Goal: Transaction & Acquisition: Purchase product/service

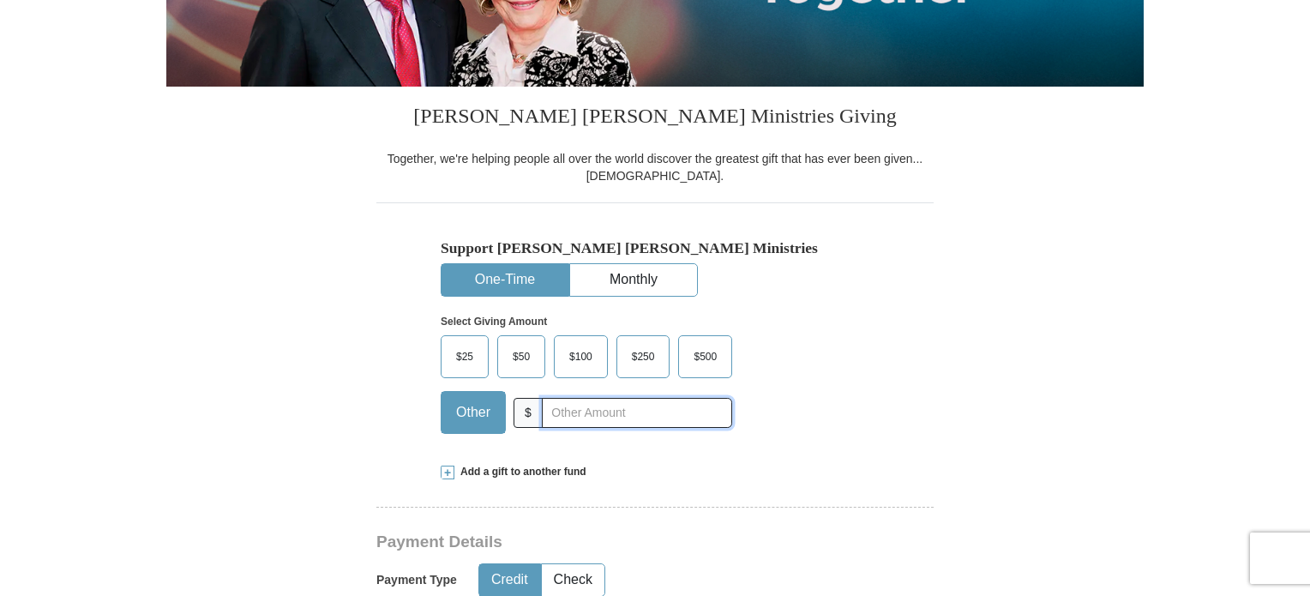
click at [597, 406] on input "text" at bounding box center [637, 413] width 190 height 30
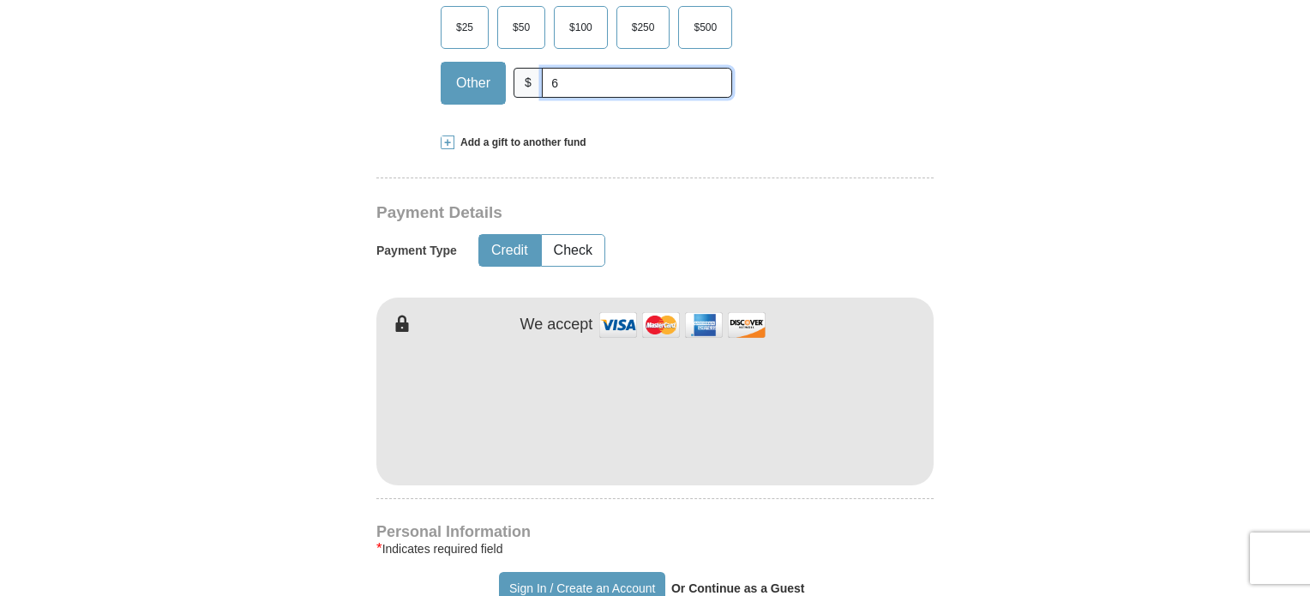
scroll to position [761, 0]
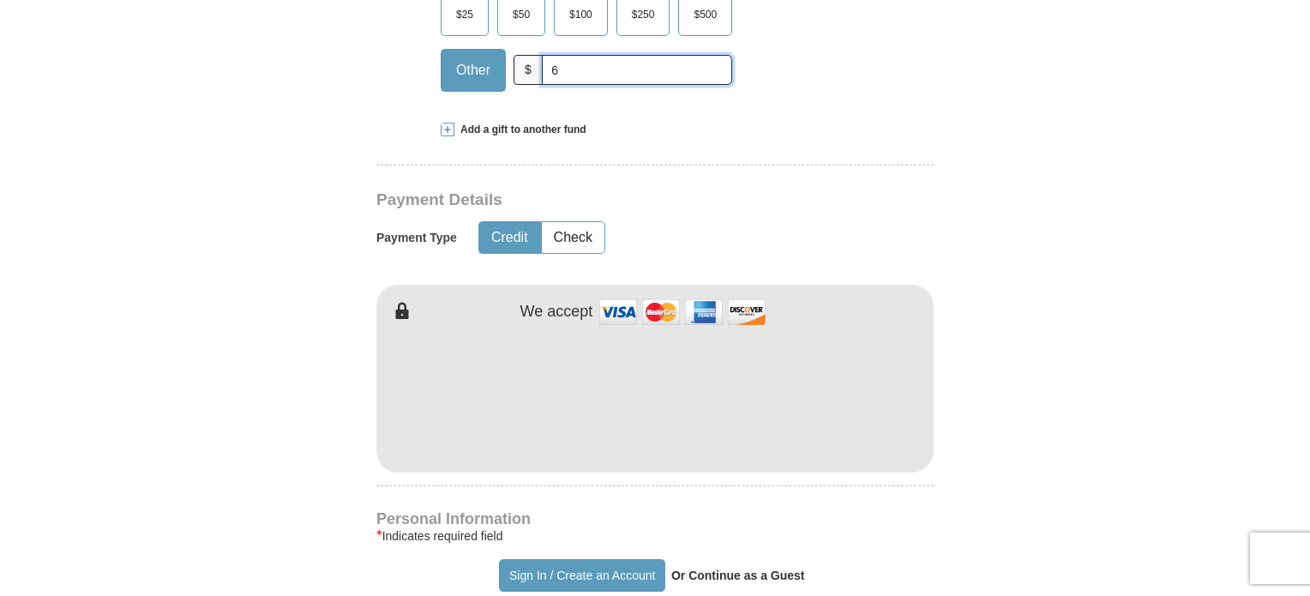
type input "6"
type input "[PERSON_NAME]"
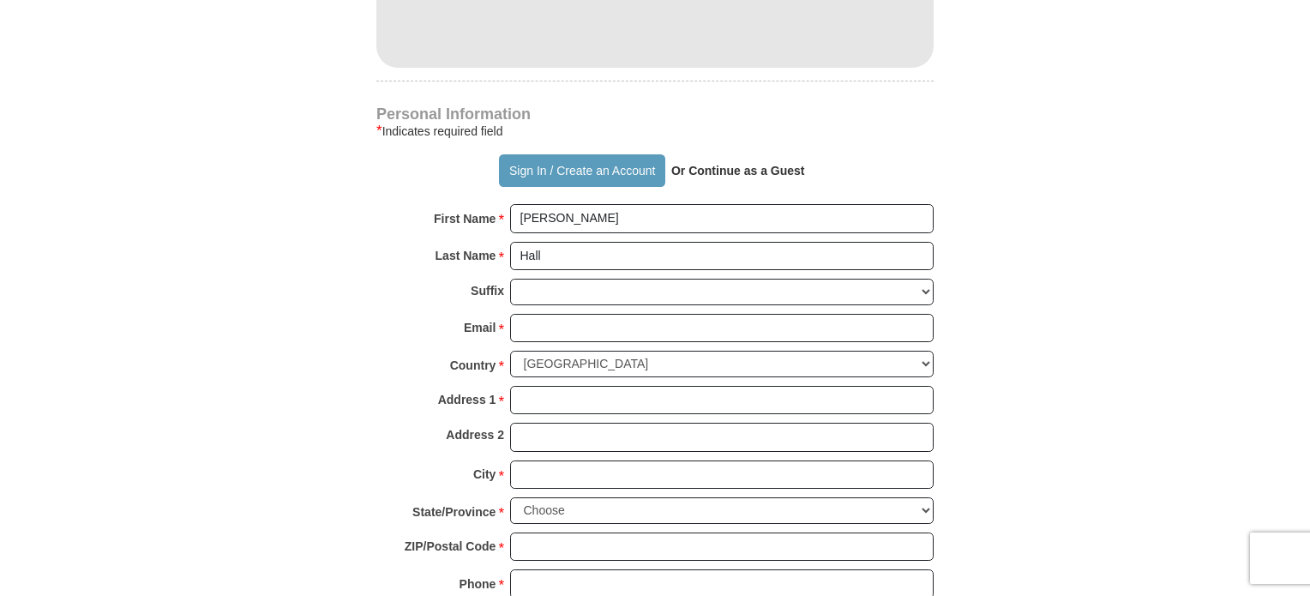
scroll to position [1189, 0]
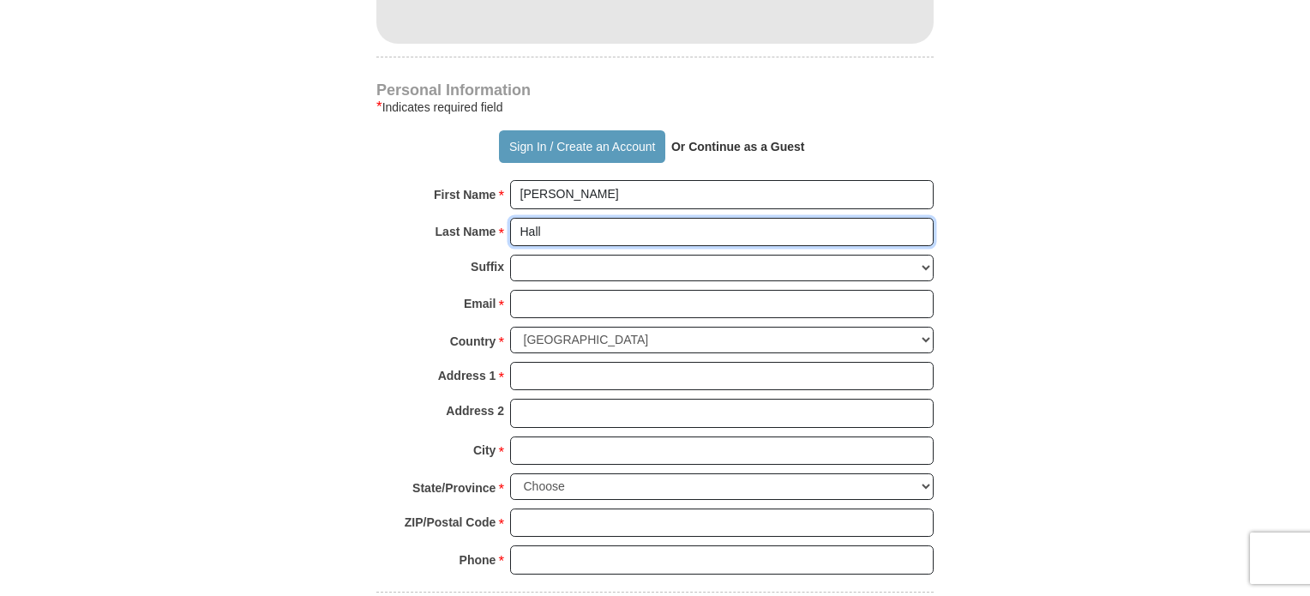
click at [577, 219] on input "Hall" at bounding box center [722, 232] width 424 height 29
type input "H"
click at [605, 188] on input "[PERSON_NAME]" at bounding box center [722, 194] width 424 height 29
type input "A"
click at [557, 200] on input "First Name *" at bounding box center [722, 194] width 424 height 29
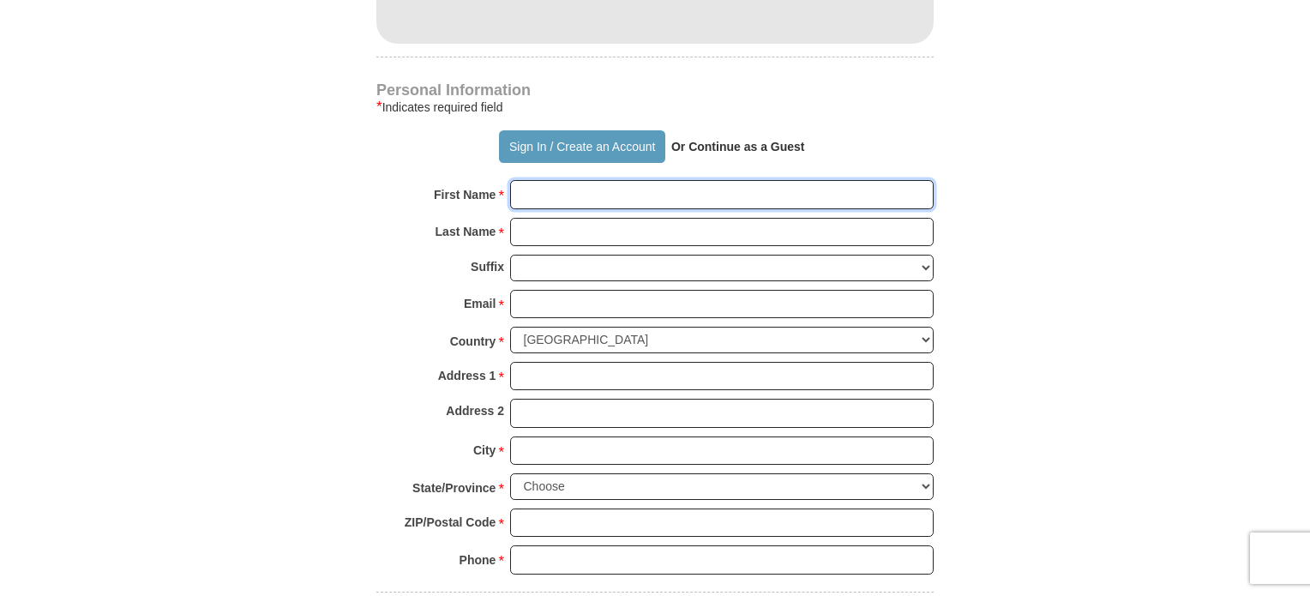
type input "[PERSON_NAME]"
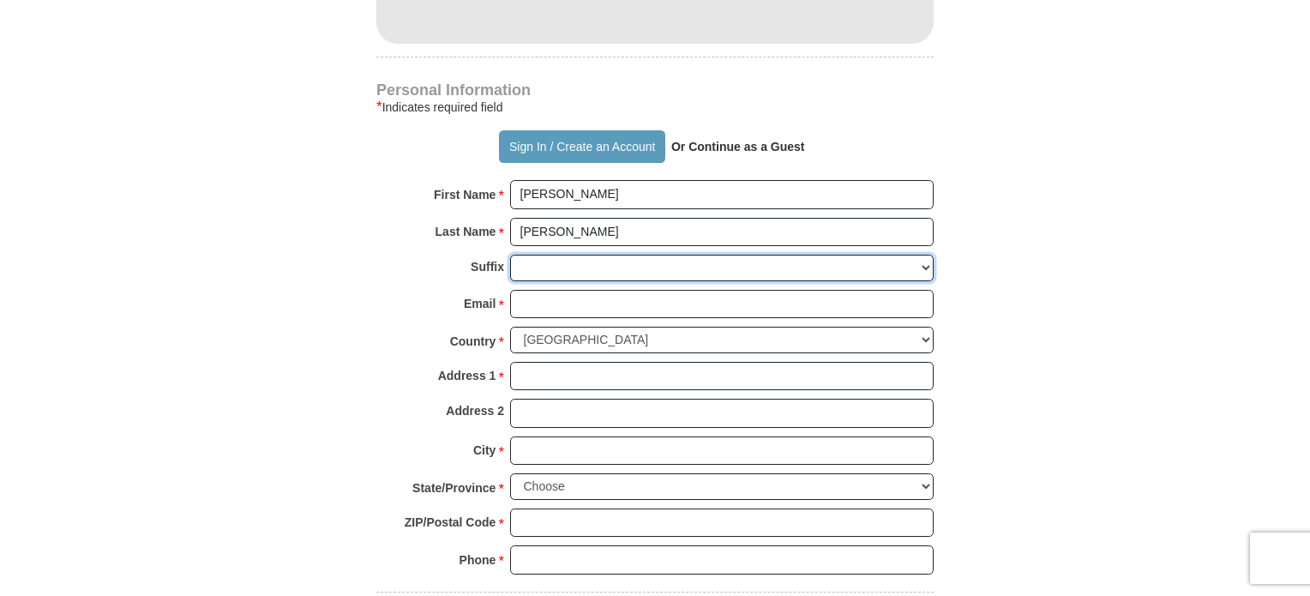
click at [619, 257] on select "[PERSON_NAME] I II III IV V VI" at bounding box center [722, 268] width 424 height 27
select select "Jr"
click at [510, 255] on select "[PERSON_NAME] I II III IV V VI" at bounding box center [722, 268] width 424 height 27
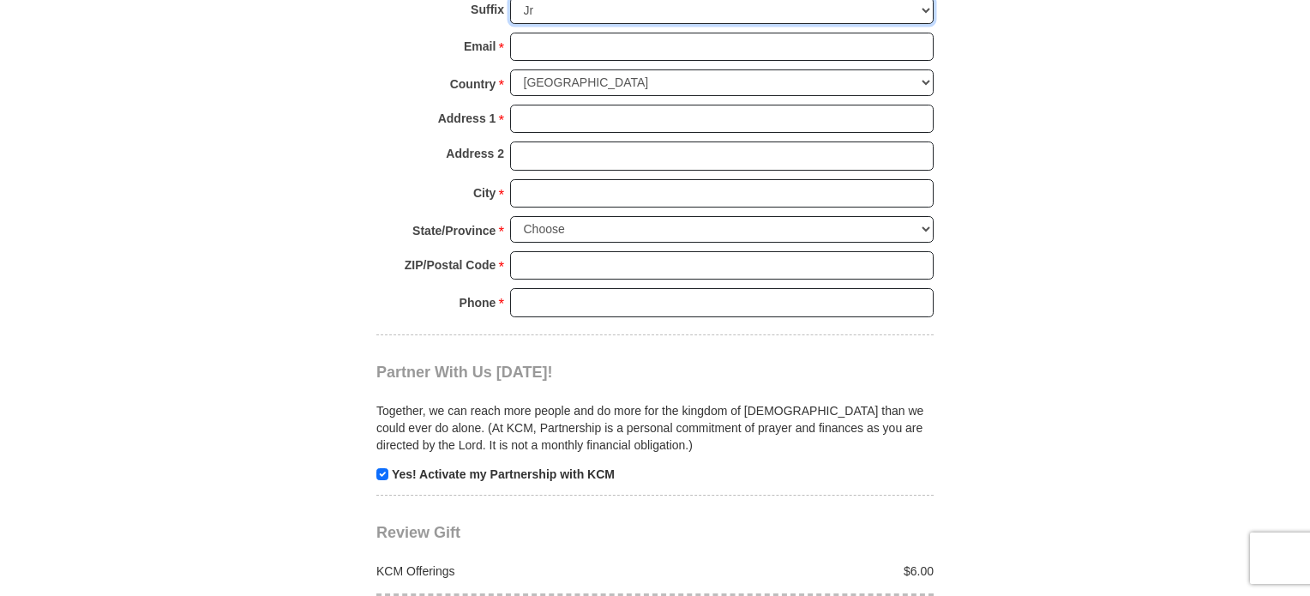
scroll to position [1361, 0]
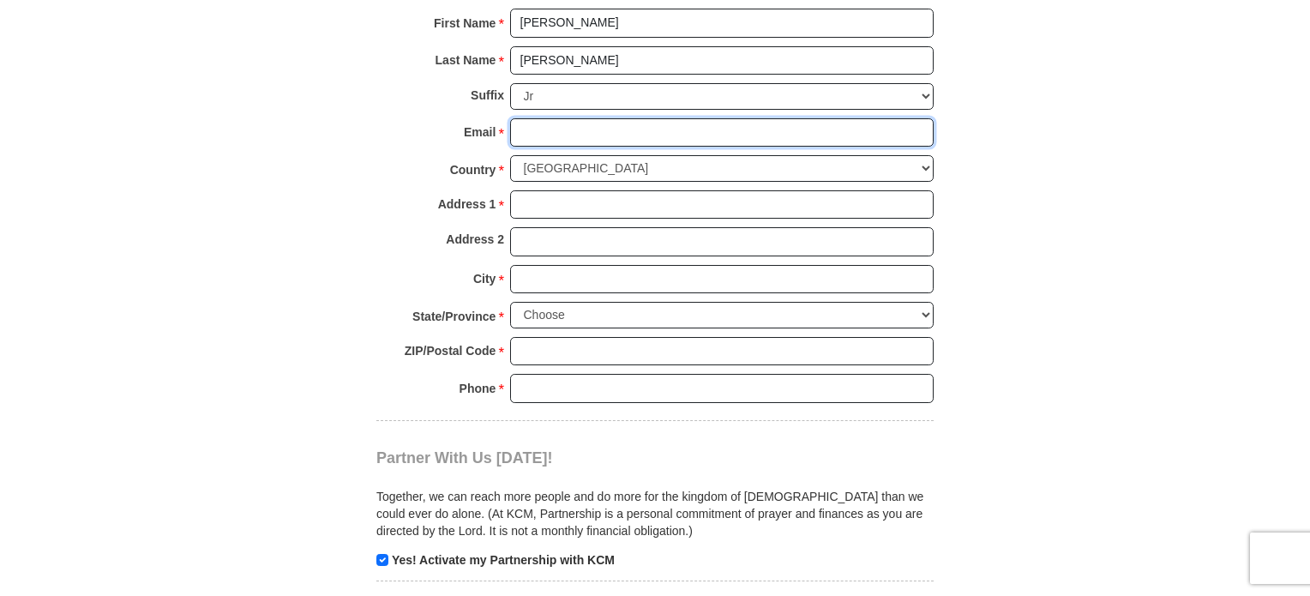
click at [549, 135] on input "Email *" at bounding box center [722, 132] width 424 height 29
type input "[EMAIL_ADDRESS][DOMAIN_NAME]"
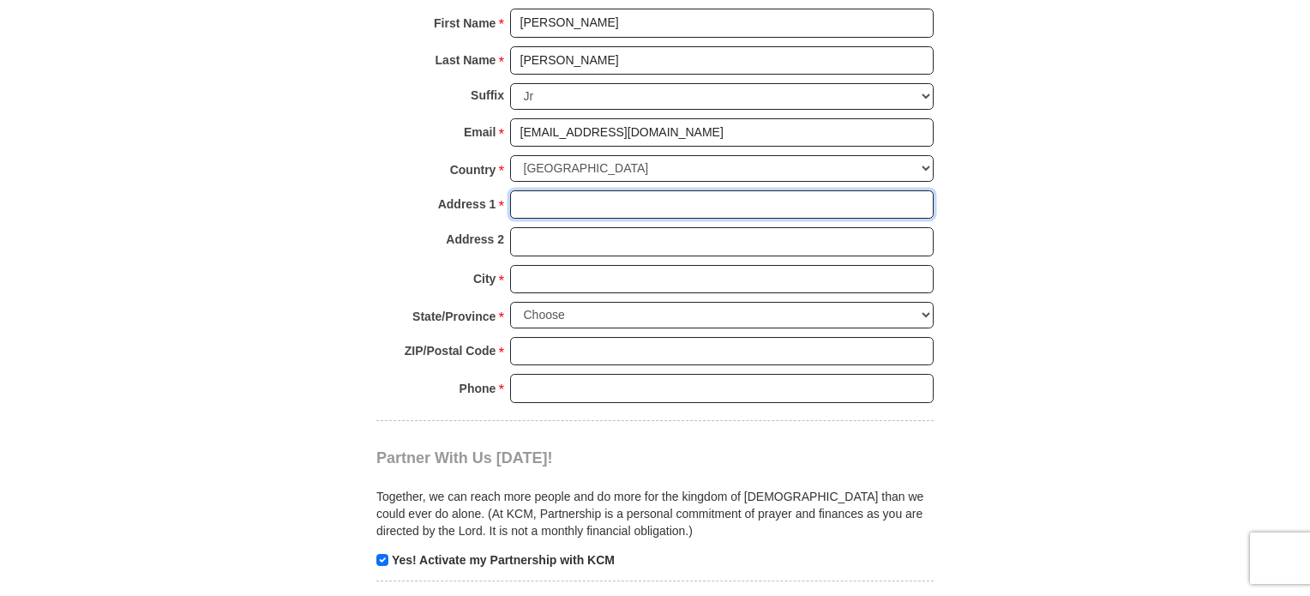
type input "[STREET_ADDRESS][PERSON_NAME]"
type input "Apt 5662"
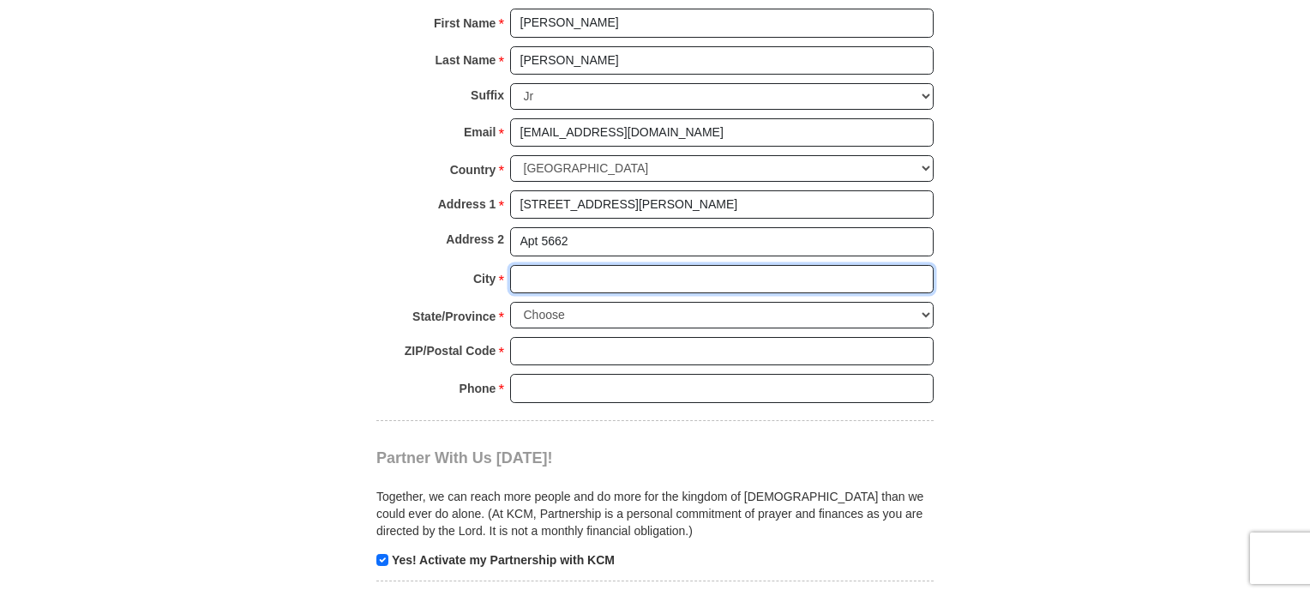
type input "[PERSON_NAME] [PERSON_NAME]"
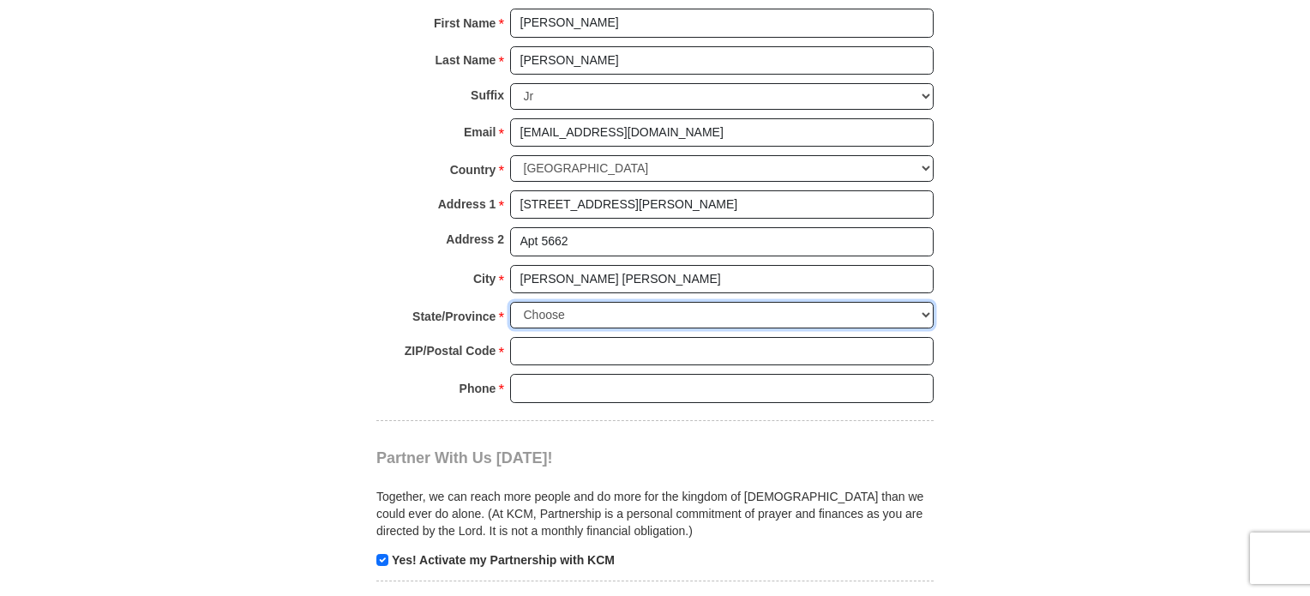
select select "VA"
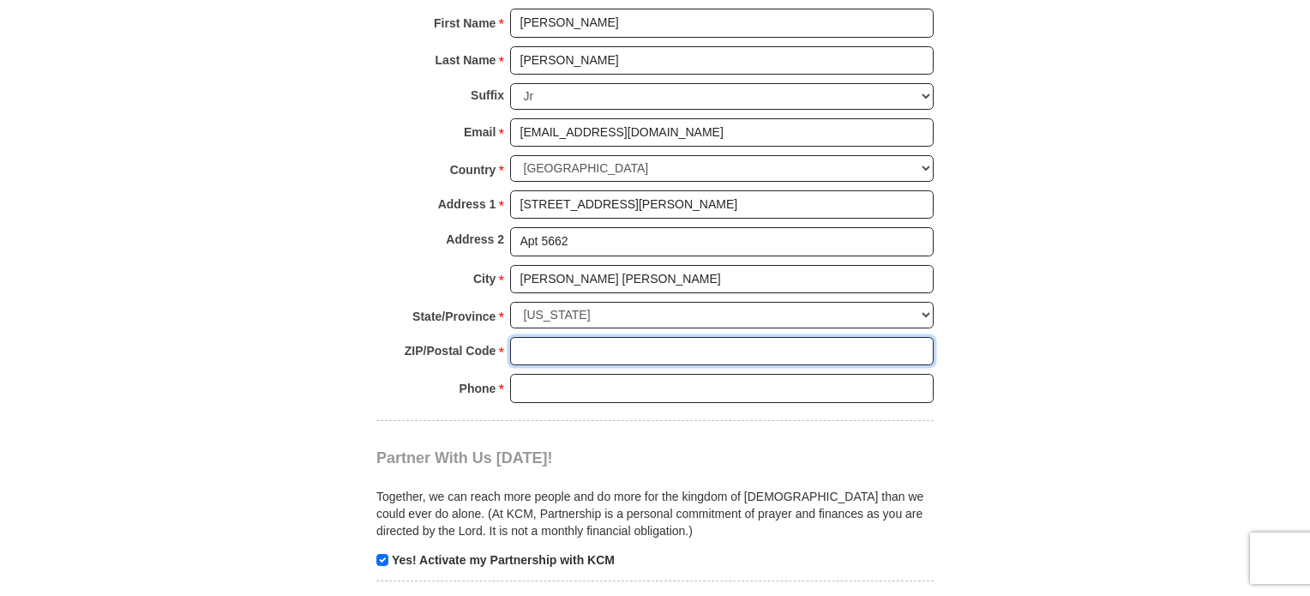
type input "23060"
type input "8045039110"
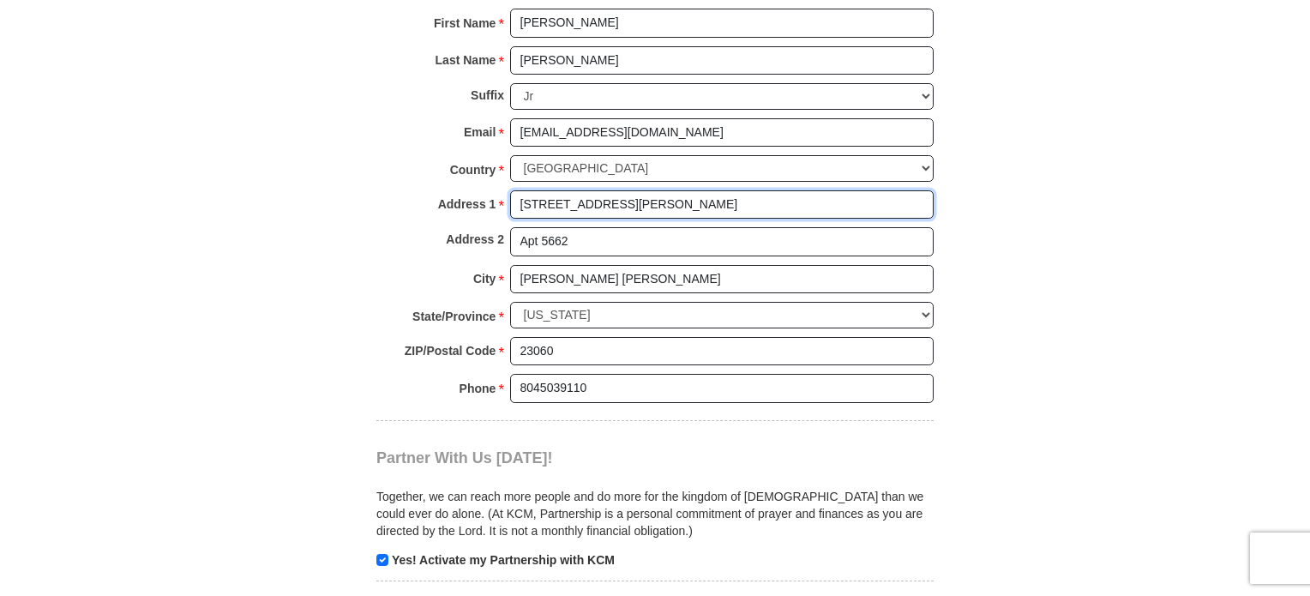
click at [713, 199] on input "[STREET_ADDRESS][PERSON_NAME]" at bounding box center [722, 204] width 424 height 29
type input "4990 [PERSON_NAME]"
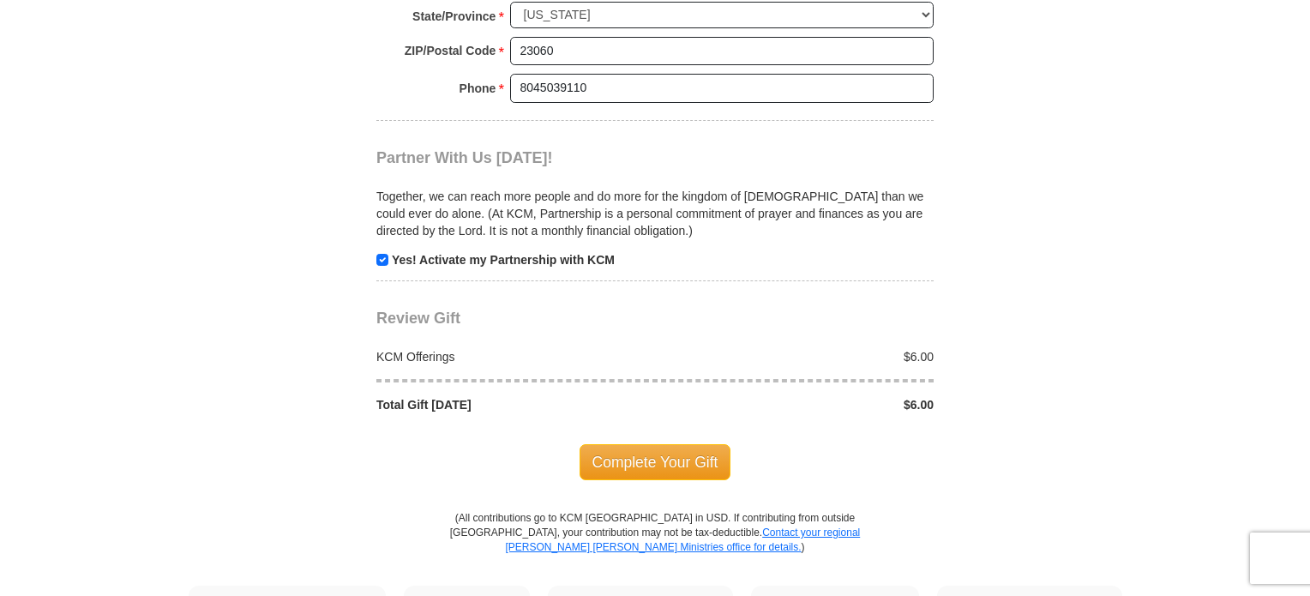
scroll to position [1704, 0]
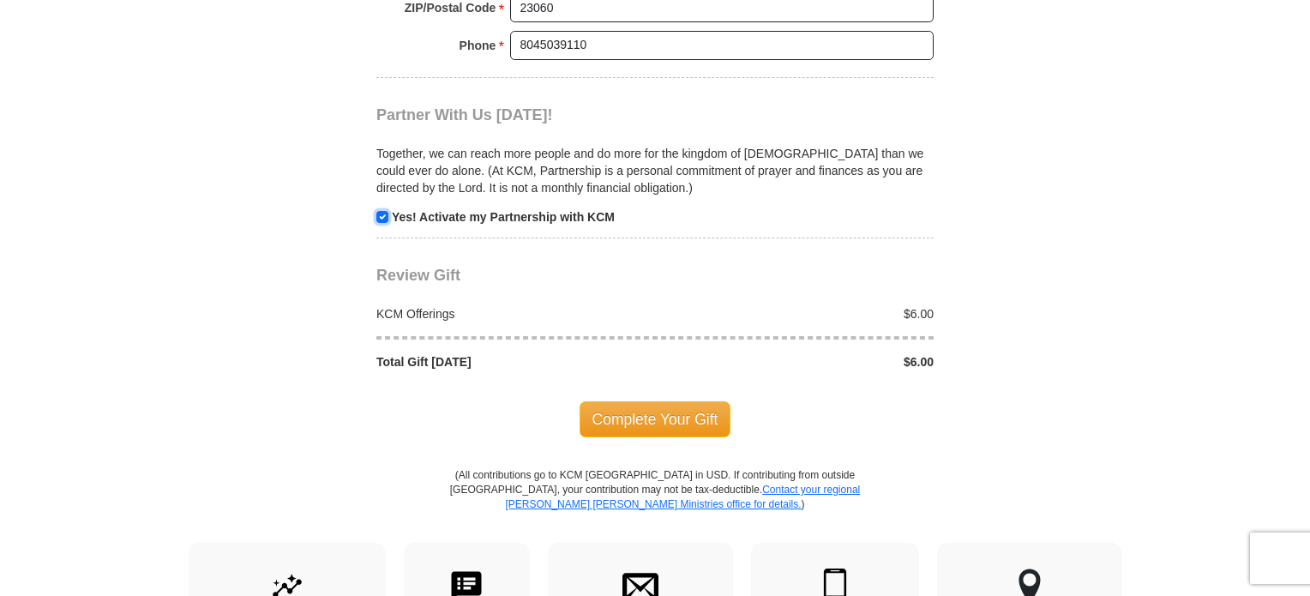
click at [381, 214] on input "checkbox" at bounding box center [382, 217] width 12 height 12
checkbox input "false"
click at [646, 419] on span "Complete Your Gift" at bounding box center [656, 419] width 152 height 36
